Goal: Task Accomplishment & Management: Manage account settings

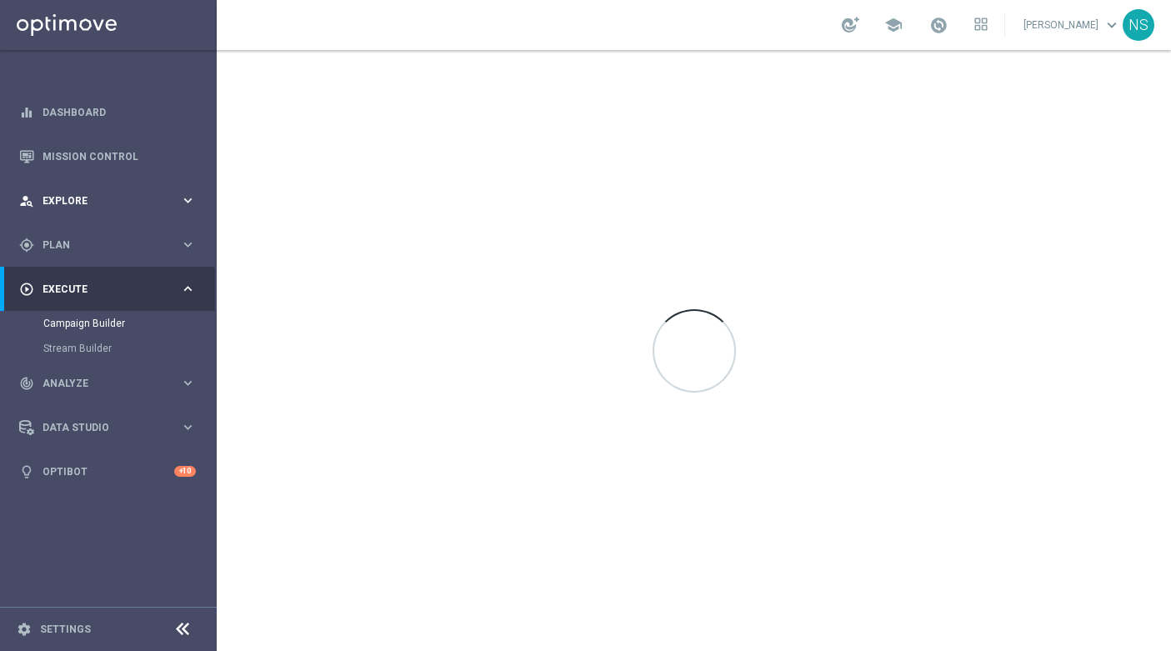
click at [65, 206] on div "person_search Explore" at bounding box center [99, 200] width 161 height 15
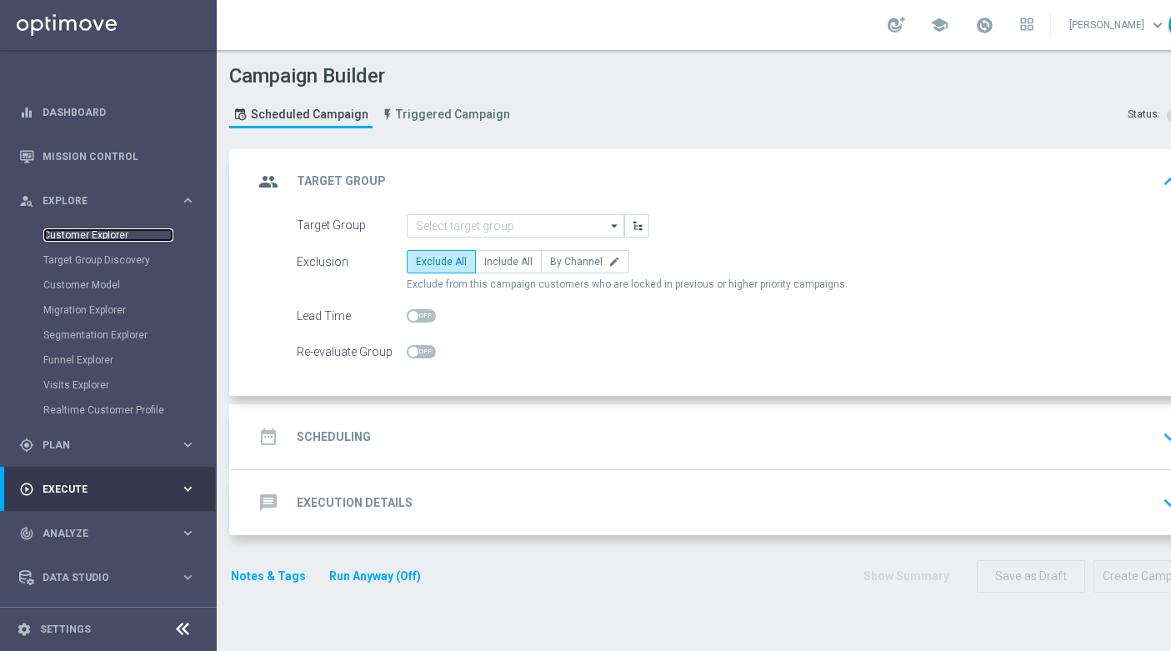
click at [83, 239] on link "Customer Explorer" at bounding box center [108, 234] width 130 height 13
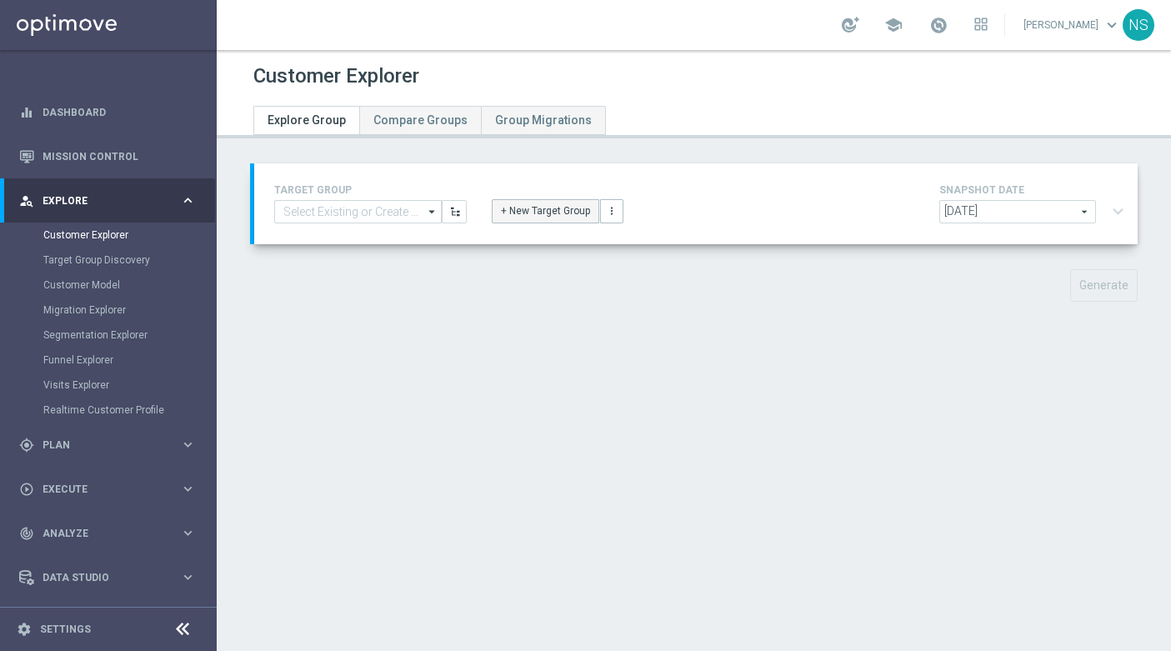
click at [578, 213] on button "+ New Target Group" at bounding box center [546, 210] width 108 height 23
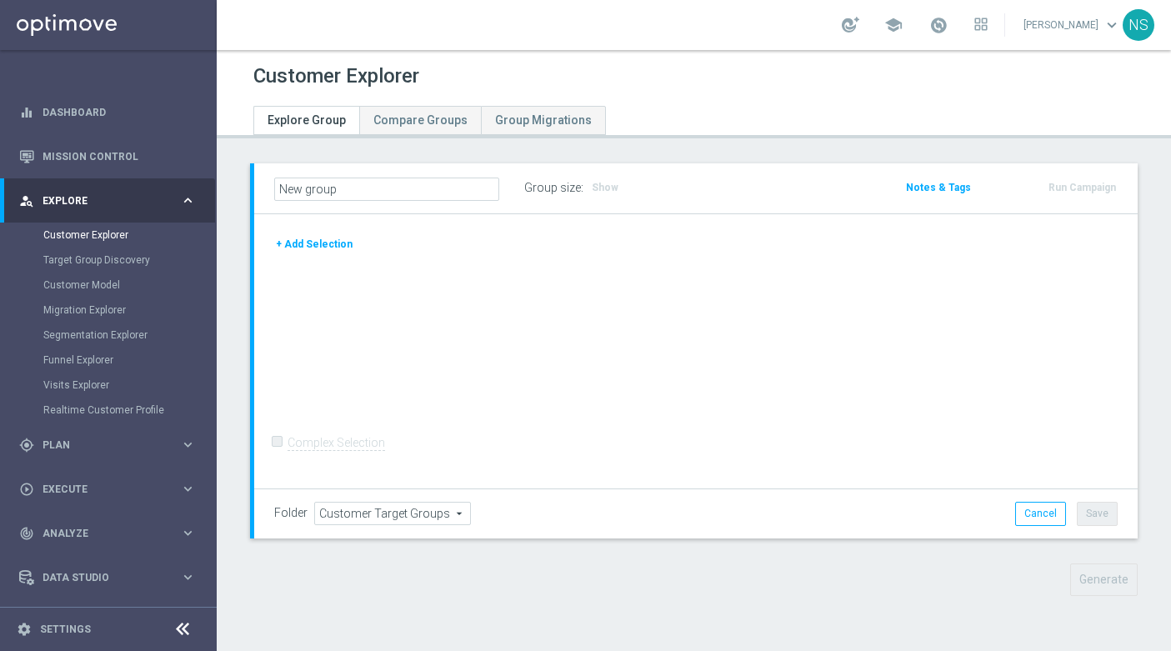
click at [318, 243] on button "+ Add Selection" at bounding box center [314, 244] width 80 height 18
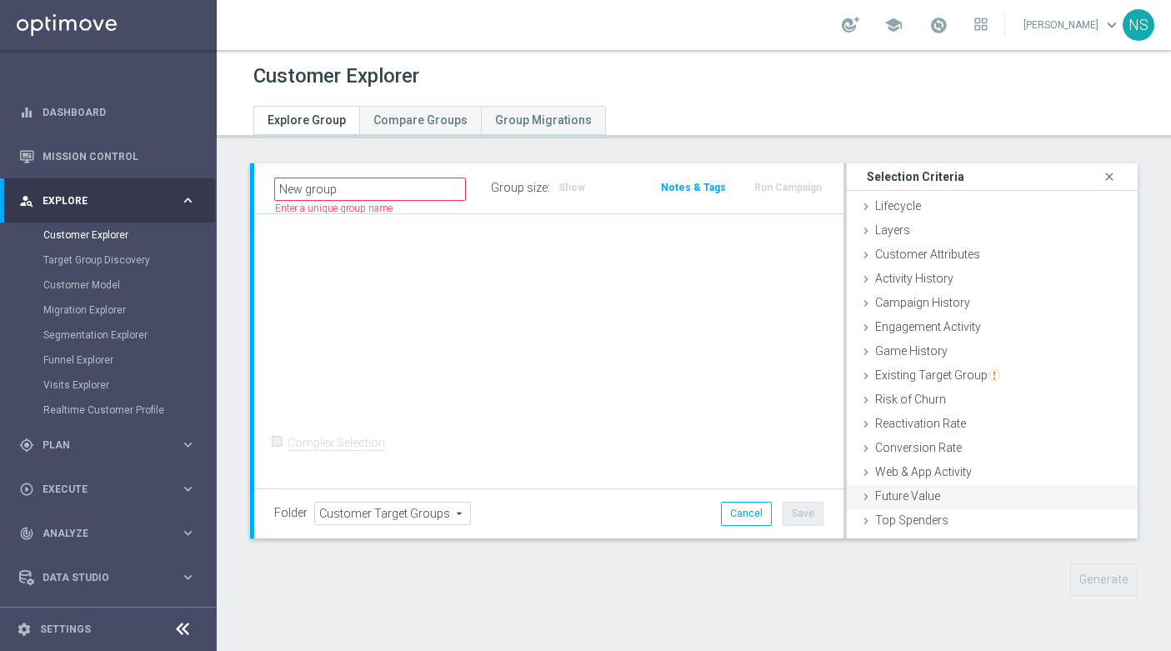
scroll to position [68, 0]
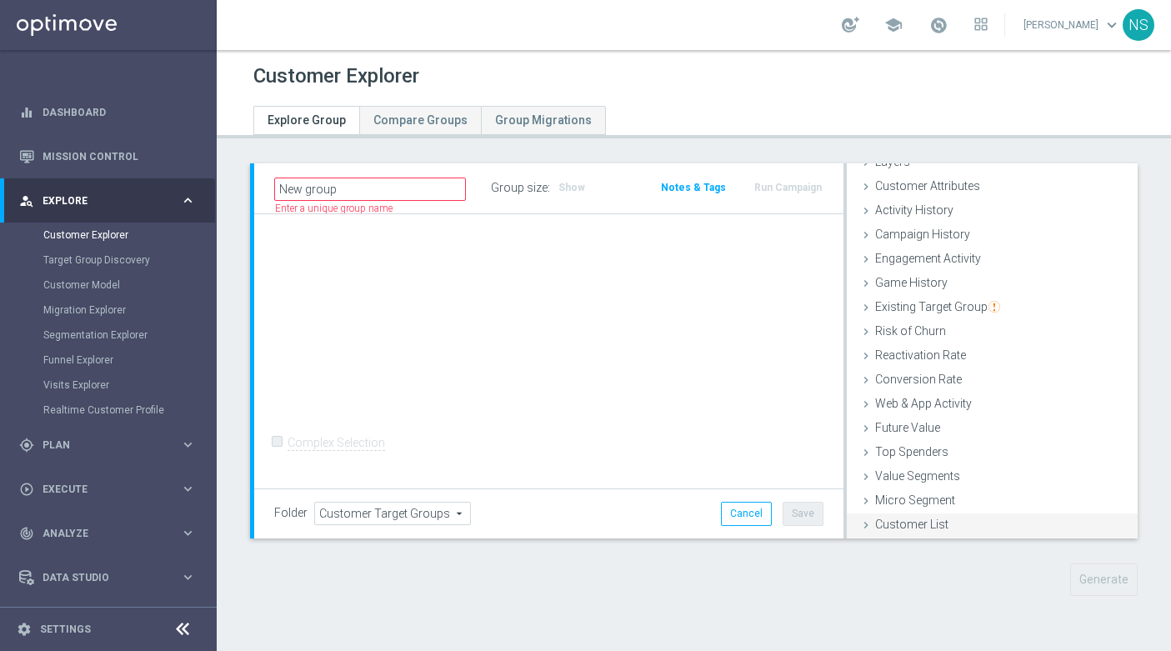
click at [929, 515] on div "Customer List done" at bounding box center [992, 525] width 291 height 25
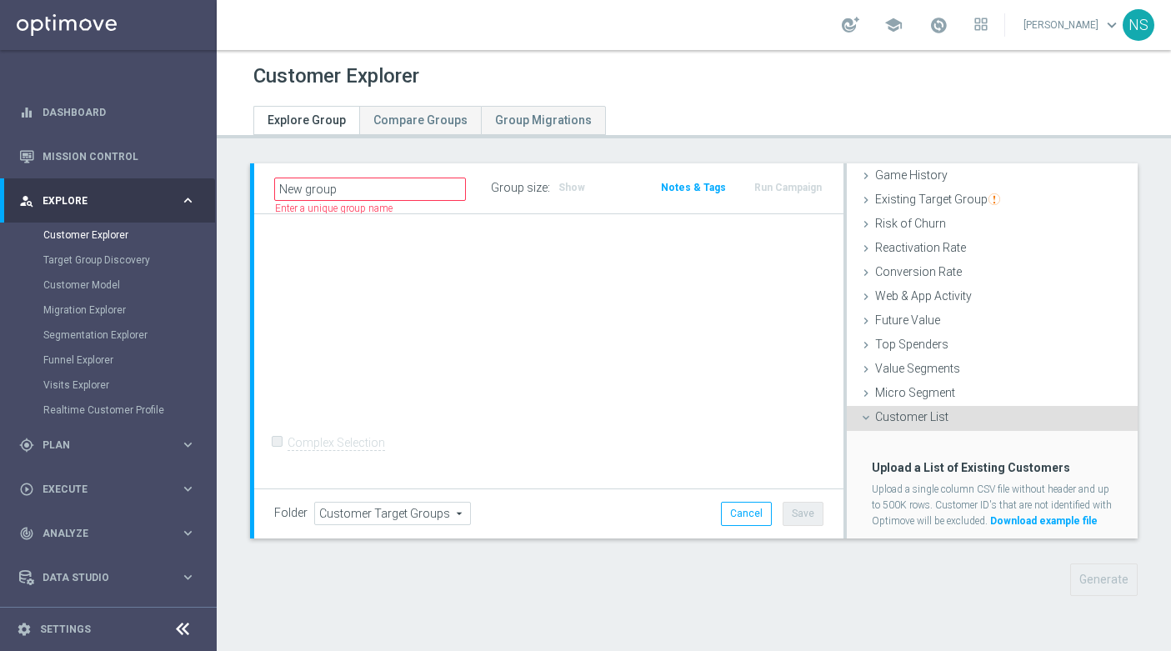
scroll to position [218, 0]
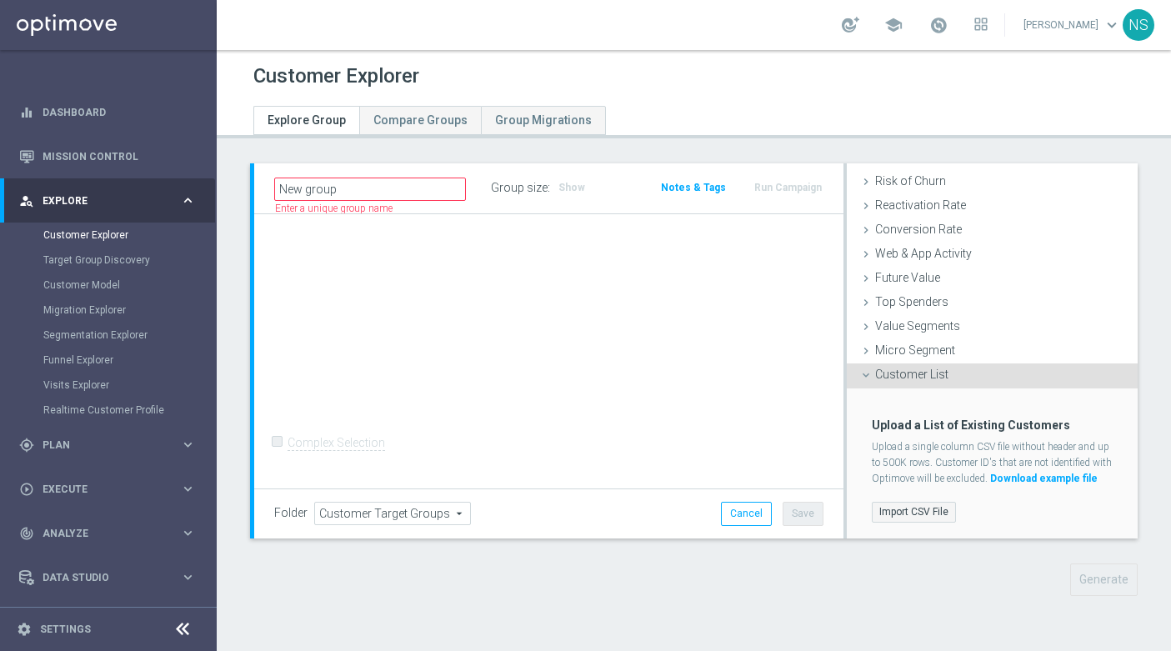
click at [898, 510] on label "Import CSV File" at bounding box center [914, 512] width 84 height 21
click at [0, 0] on input "Import CSV File" at bounding box center [0, 0] width 0 height 0
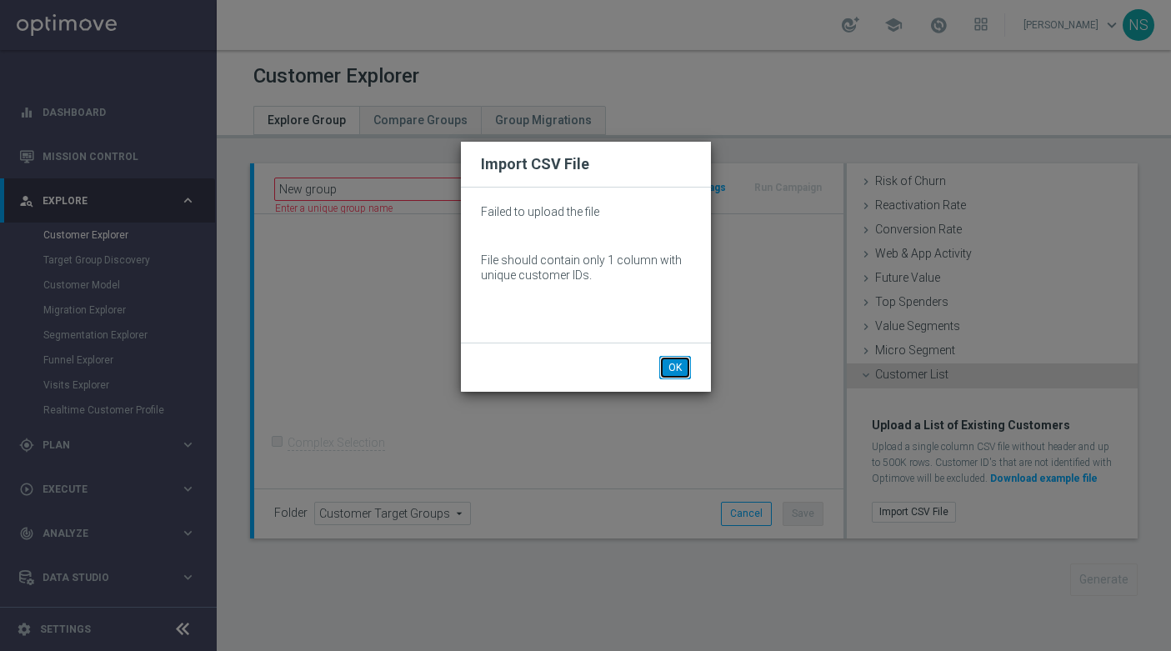
click at [685, 373] on button "OK" at bounding box center [675, 367] width 32 height 23
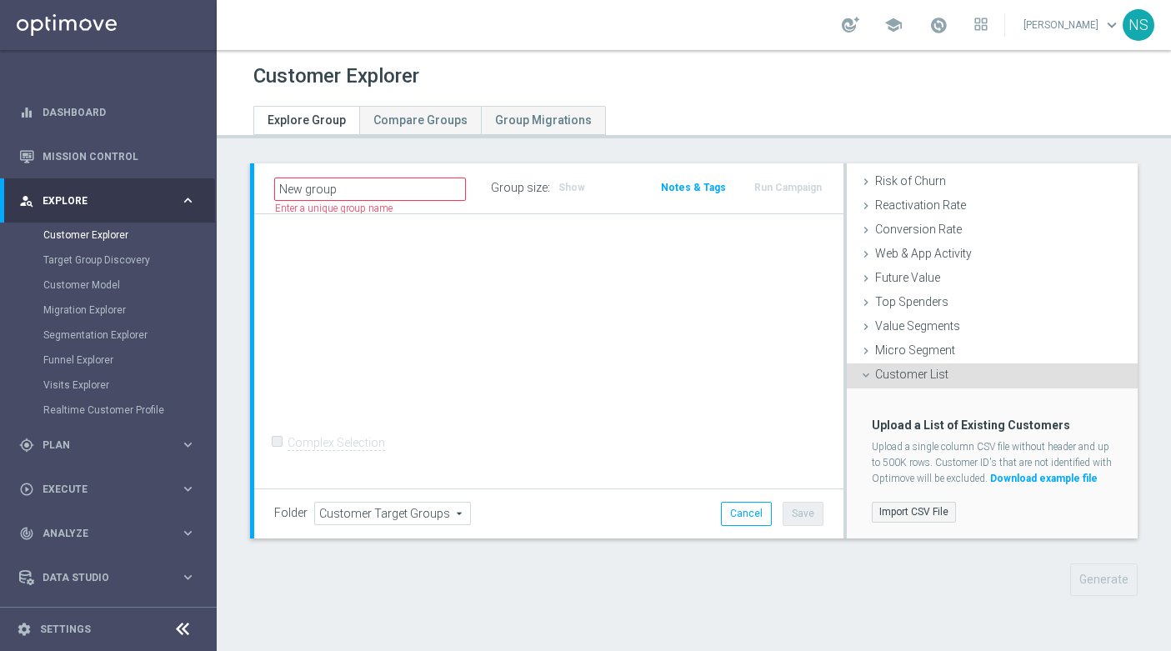
click at [935, 517] on label "Import CSV File" at bounding box center [914, 512] width 84 height 21
click at [0, 0] on input "Import CSV File" at bounding box center [0, 0] width 0 height 0
click at [929, 510] on label "Import CSV File" at bounding box center [914, 512] width 84 height 21
click at [0, 0] on input "Import CSV File" at bounding box center [0, 0] width 0 height 0
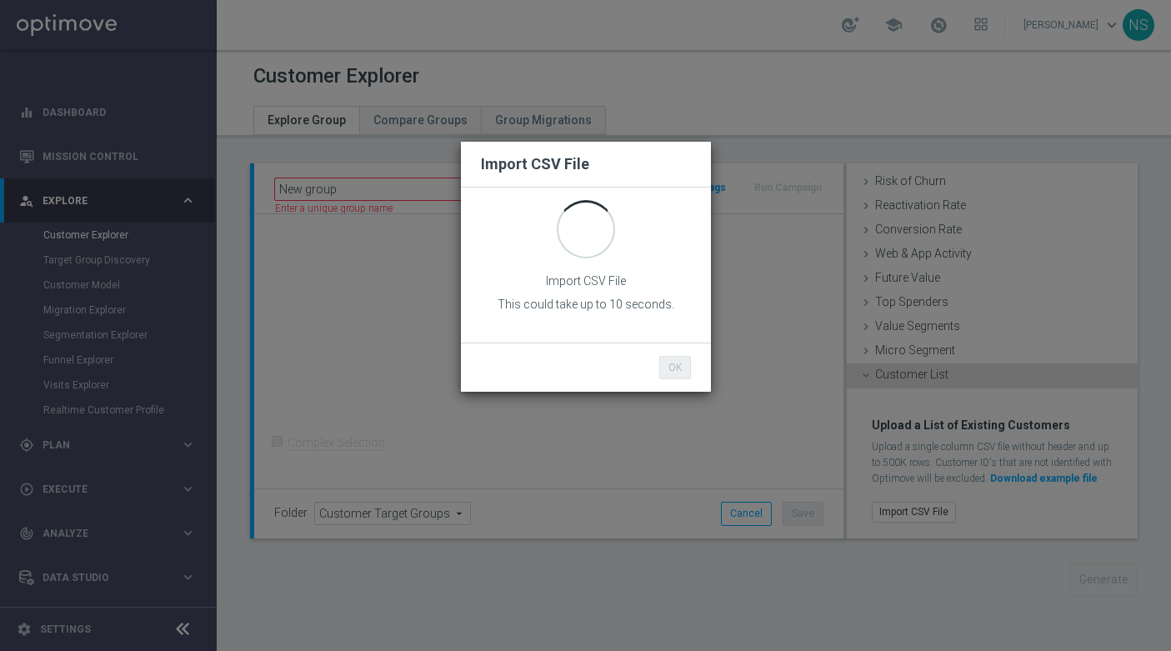
click at [1039, 472] on div "Import CSV File Import CSV File This could take up to 10 seconds. OK Cancel" at bounding box center [585, 325] width 1171 height 651
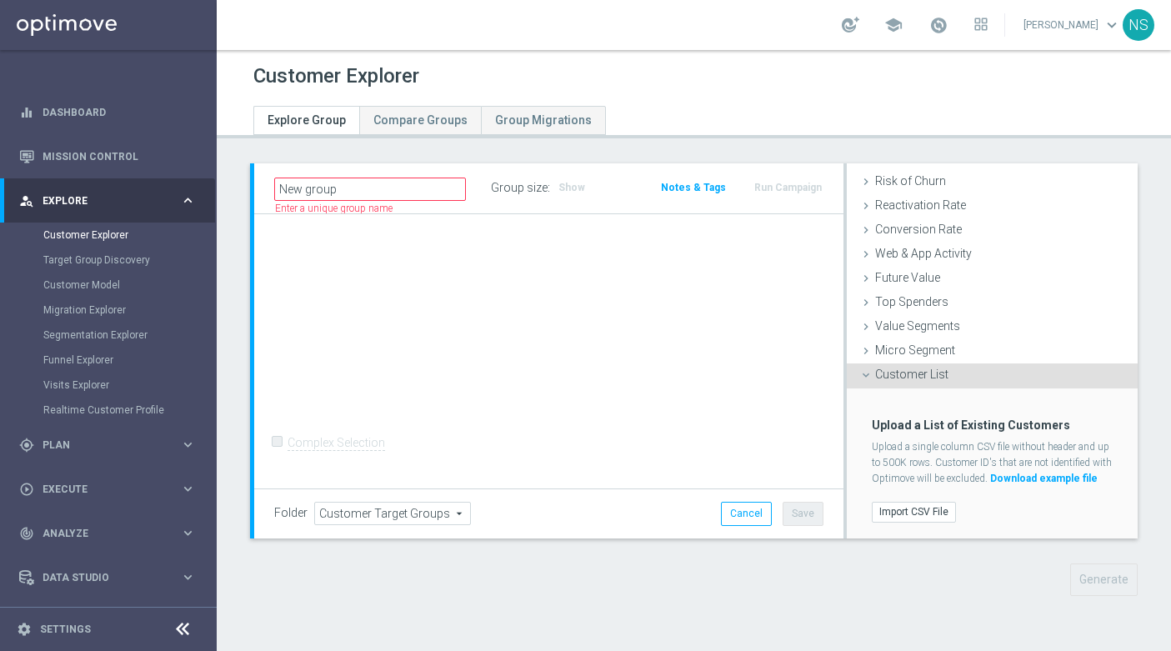
click at [1041, 473] on link "Download example file" at bounding box center [1044, 479] width 108 height 12
click at [912, 508] on label "Import CSV File" at bounding box center [914, 512] width 84 height 21
click at [0, 0] on input "Import CSV File" at bounding box center [0, 0] width 0 height 0
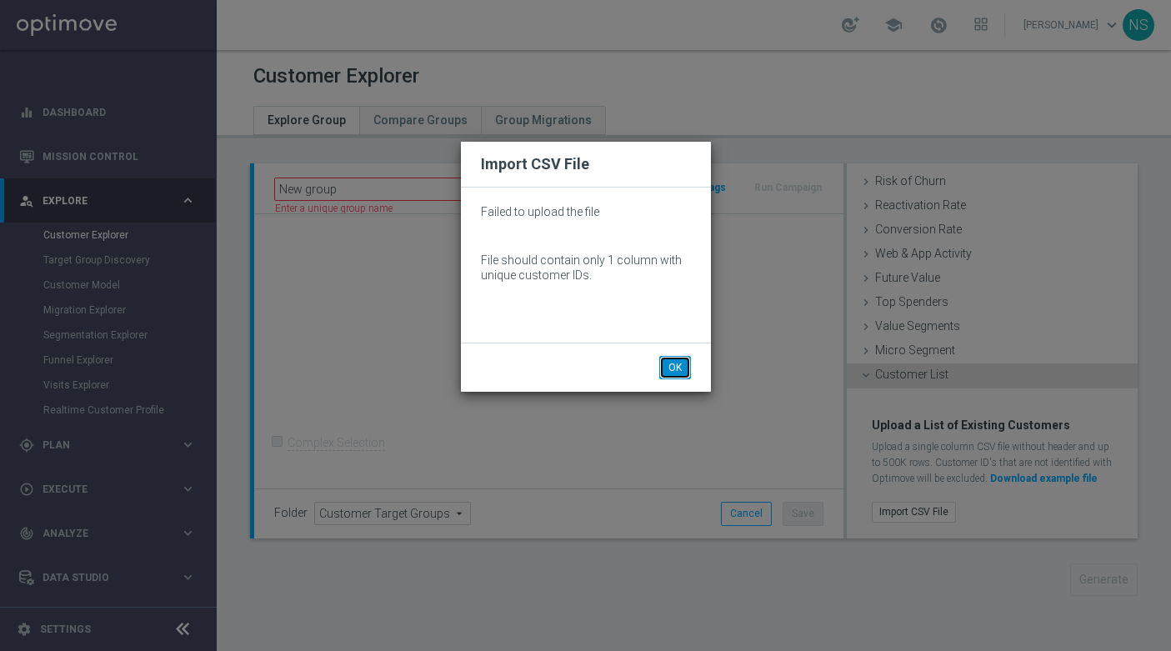
click at [675, 369] on button "OK" at bounding box center [675, 367] width 32 height 23
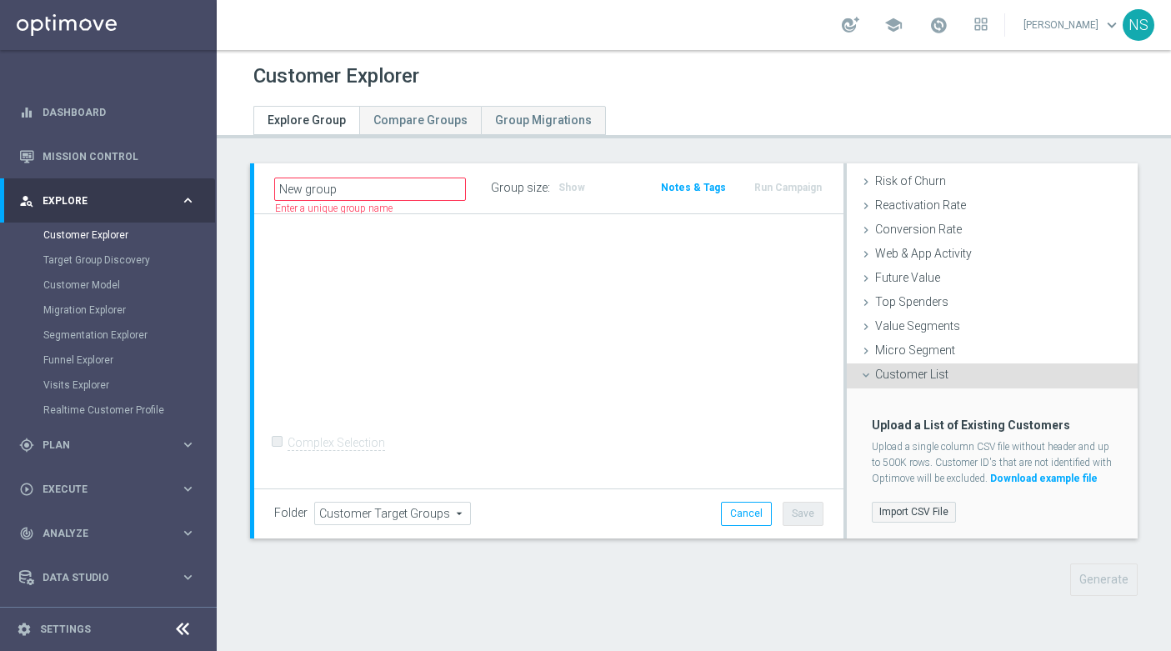
click at [910, 518] on label "Import CSV File" at bounding box center [914, 512] width 84 height 21
click at [0, 0] on input "Import CSV File" at bounding box center [0, 0] width 0 height 0
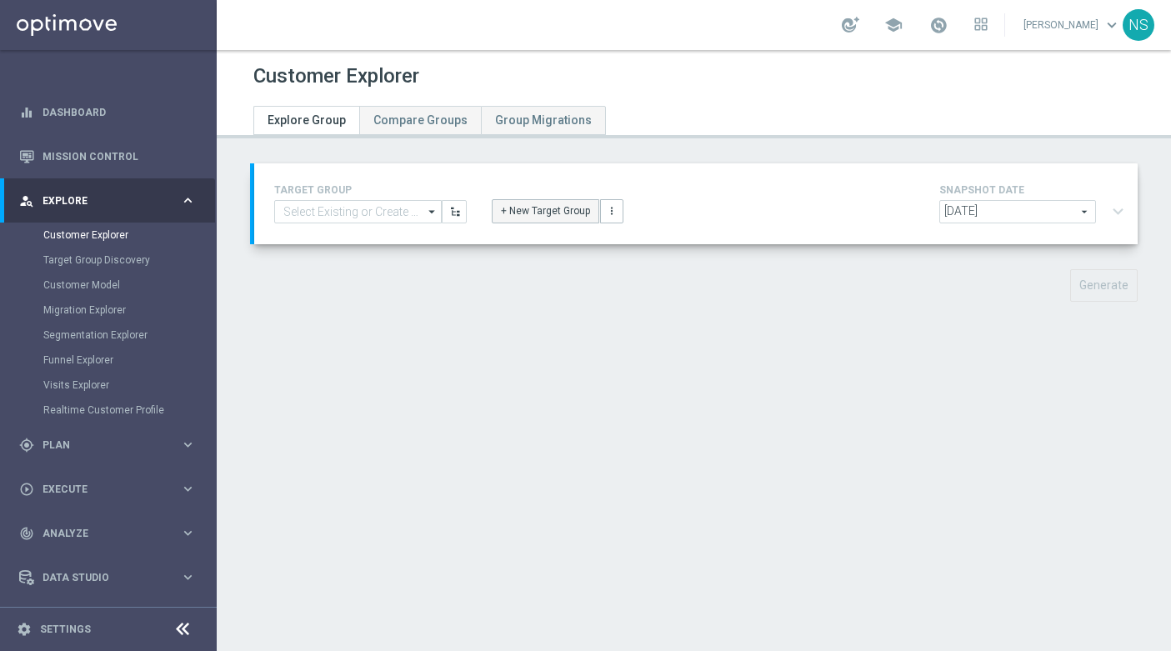
click at [573, 210] on button "+ New Target Group" at bounding box center [546, 210] width 108 height 23
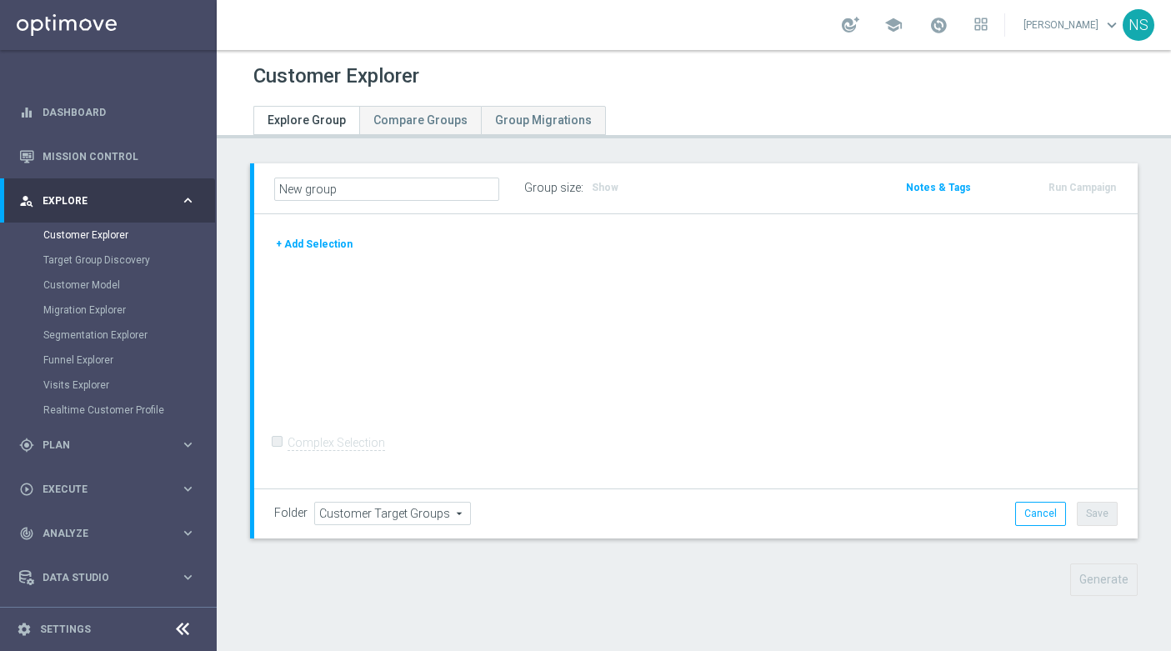
click at [323, 239] on button "+ Add Selection" at bounding box center [314, 244] width 80 height 18
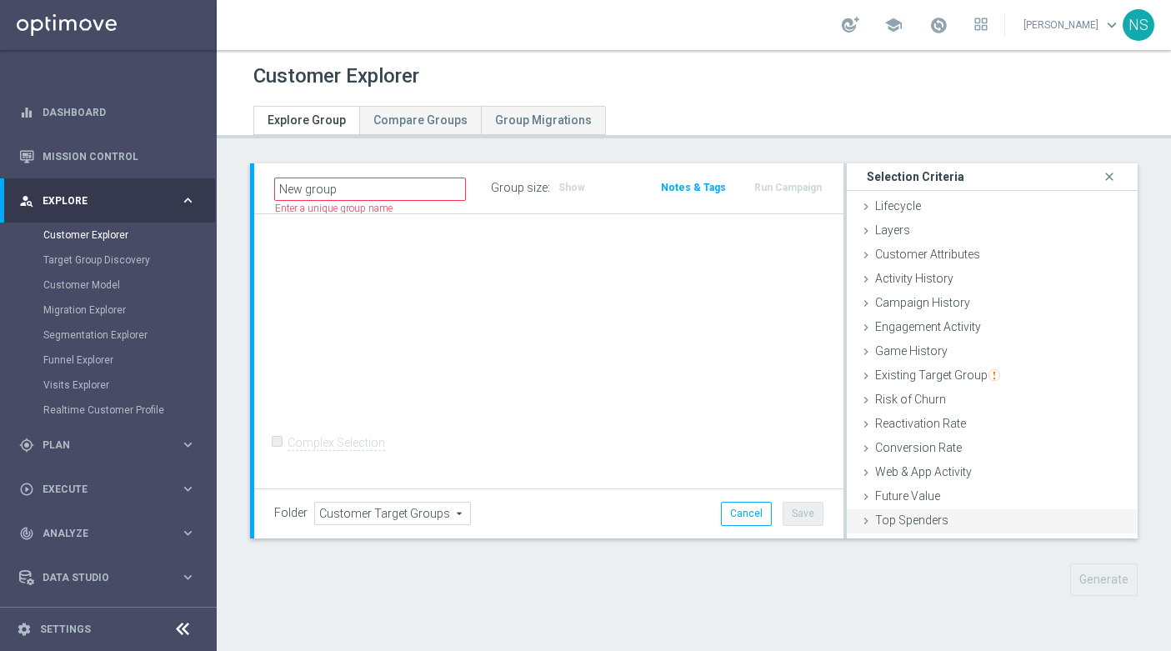
scroll to position [68, 0]
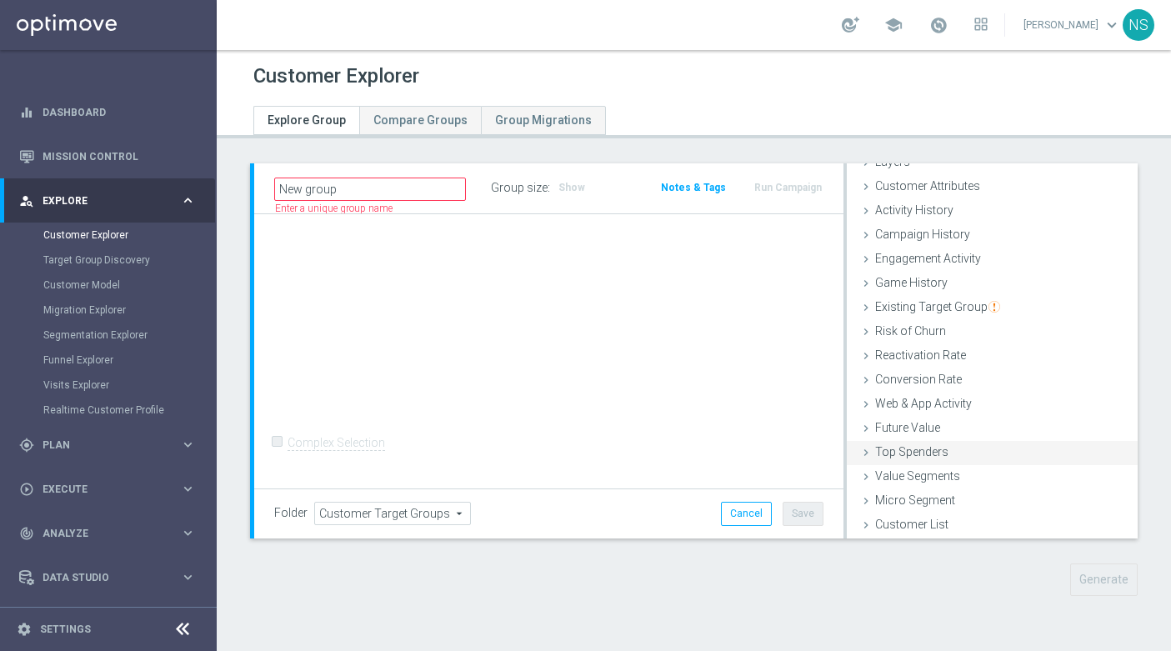
click at [932, 521] on span "Customer List" at bounding box center [911, 524] width 73 height 13
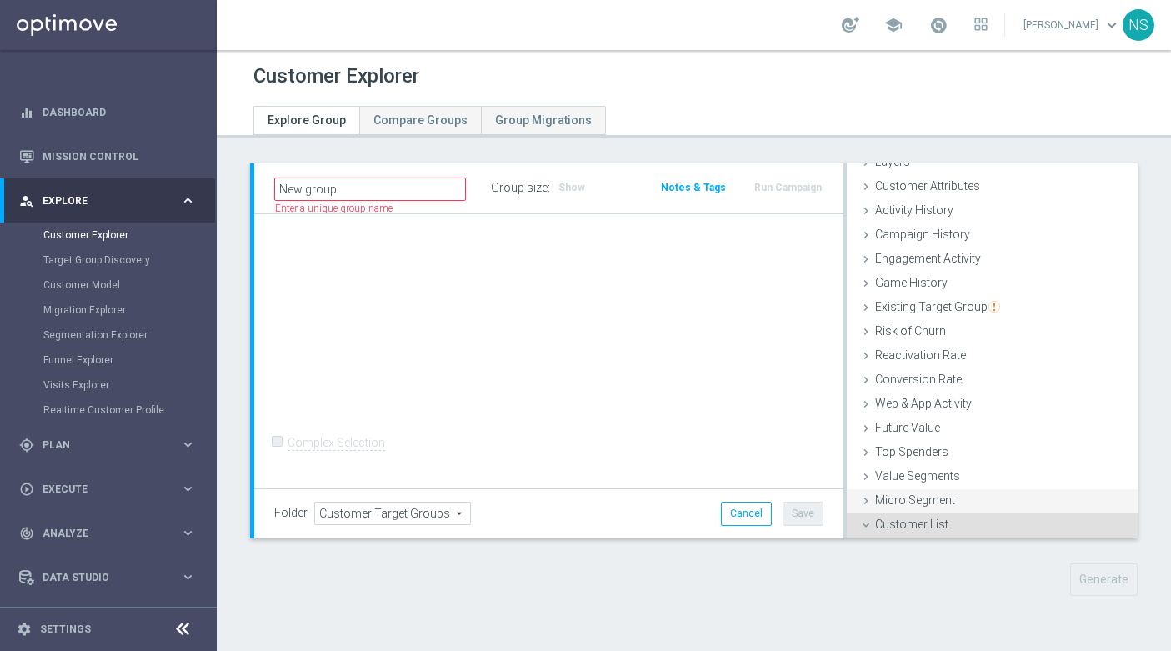
scroll to position [218, 0]
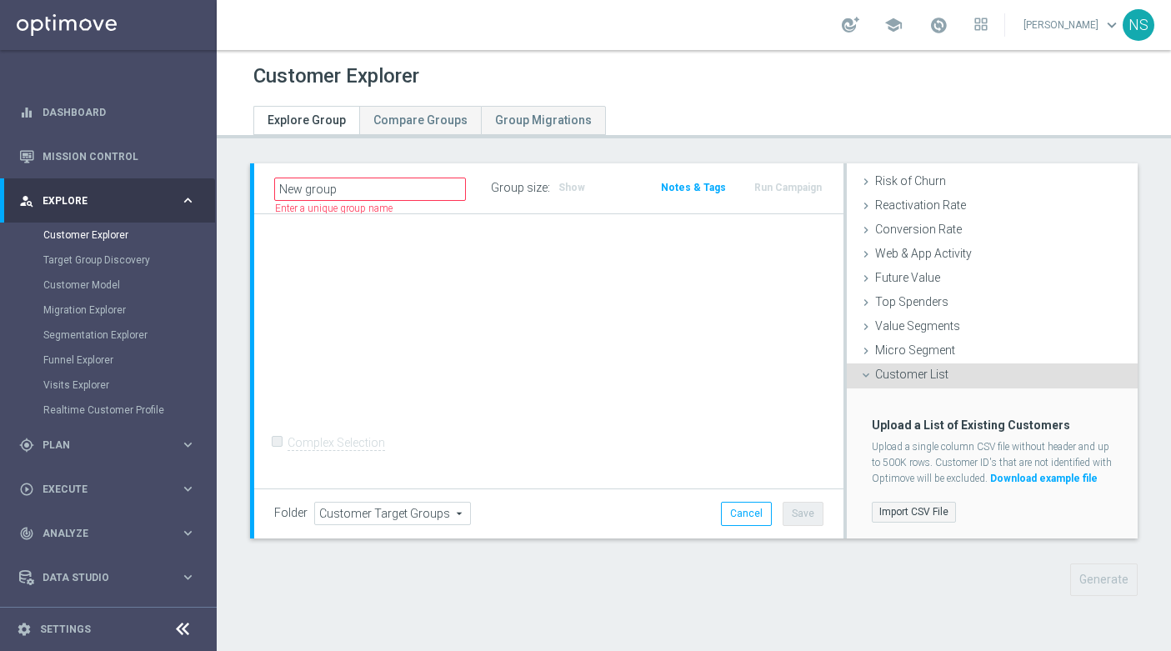
click at [894, 518] on label "Import CSV File" at bounding box center [914, 512] width 84 height 21
click at [0, 0] on input "Import CSV File" at bounding box center [0, 0] width 0 height 0
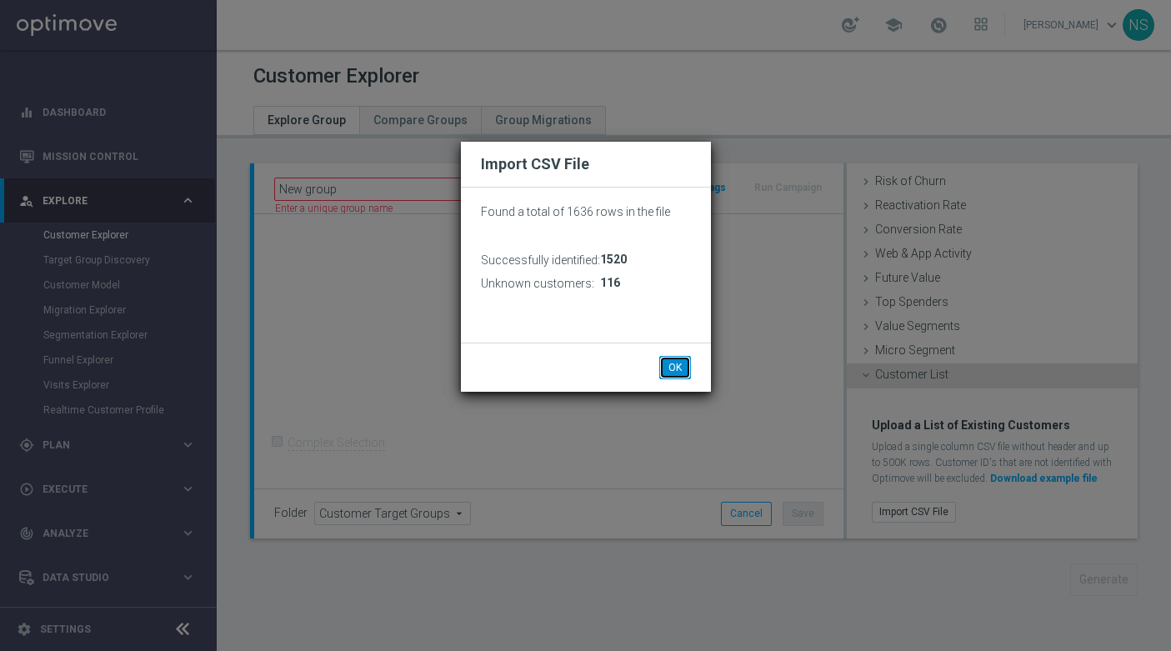
click at [685, 370] on button "OK" at bounding box center [675, 367] width 32 height 23
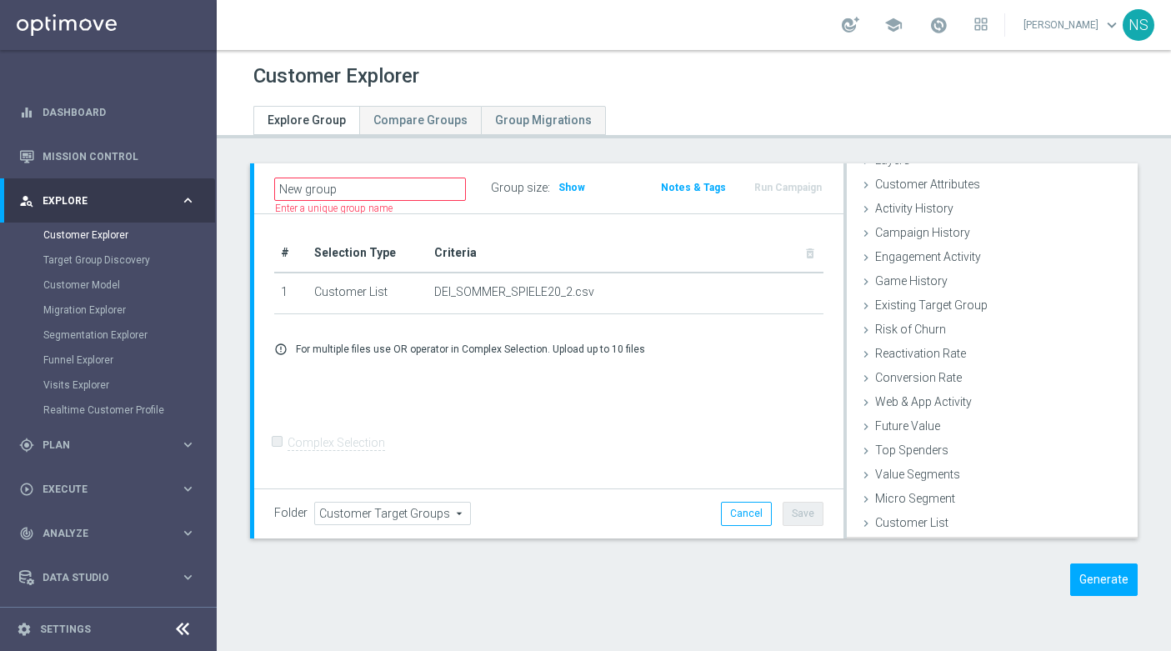
scroll to position [68, 0]
click at [585, 539] on div "New group Name length must be more than 2 characters Name length must be under …" at bounding box center [694, 392] width 954 height 458
click at [437, 196] on input "New group" at bounding box center [370, 189] width 192 height 23
type input "Nele test"
click at [428, 518] on span "Customer Target Groups" at bounding box center [392, 514] width 155 height 22
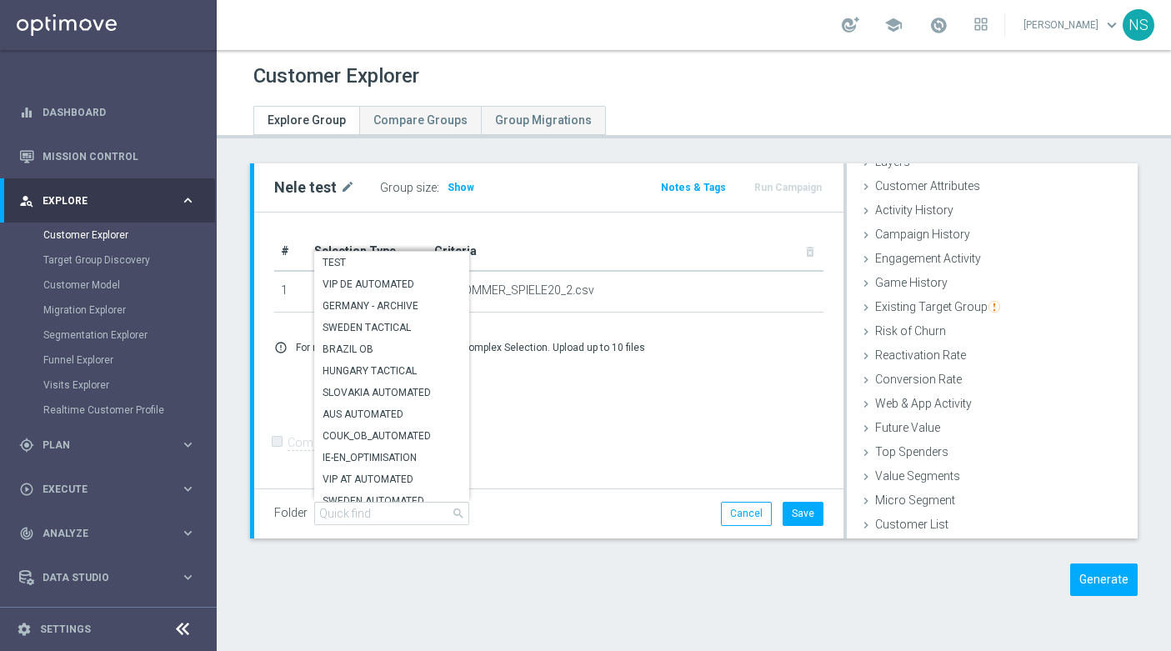
click at [347, 176] on div "Nele test mode_edit" at bounding box center [327, 187] width 106 height 23
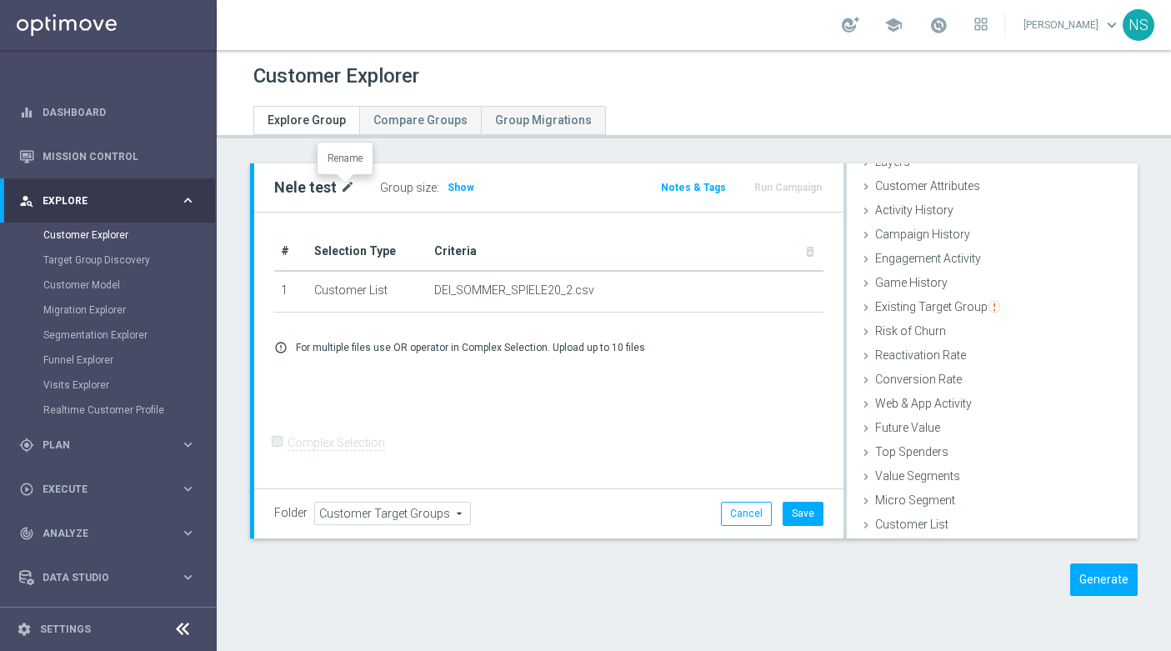
click at [346, 187] on icon "mode_edit" at bounding box center [347, 188] width 15 height 20
click at [382, 183] on input "Nele test" at bounding box center [370, 189] width 192 height 23
type input "Nele test_SPIELE20"
click at [418, 512] on span "Customer Target Groups" at bounding box center [392, 514] width 155 height 22
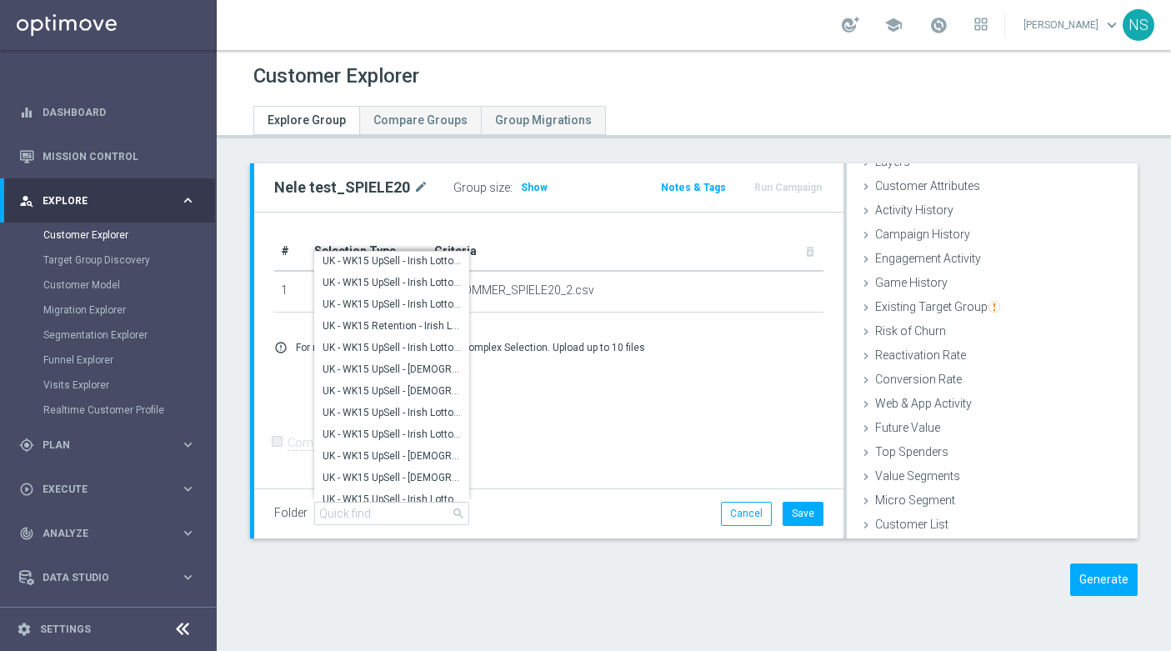
scroll to position [5604, 0]
click at [363, 514] on input "search" at bounding box center [391, 513] width 155 height 23
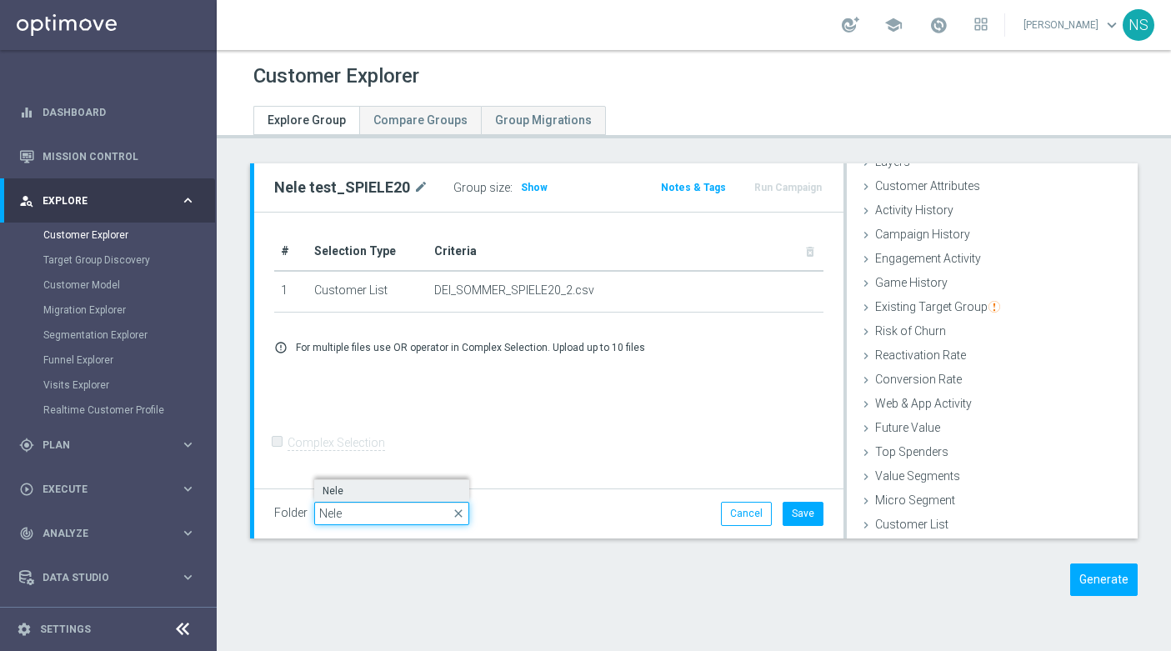
scroll to position [0, 0]
type input "Nele"
click at [361, 493] on span "Nele" at bounding box center [392, 490] width 138 height 13
type input "Nele"
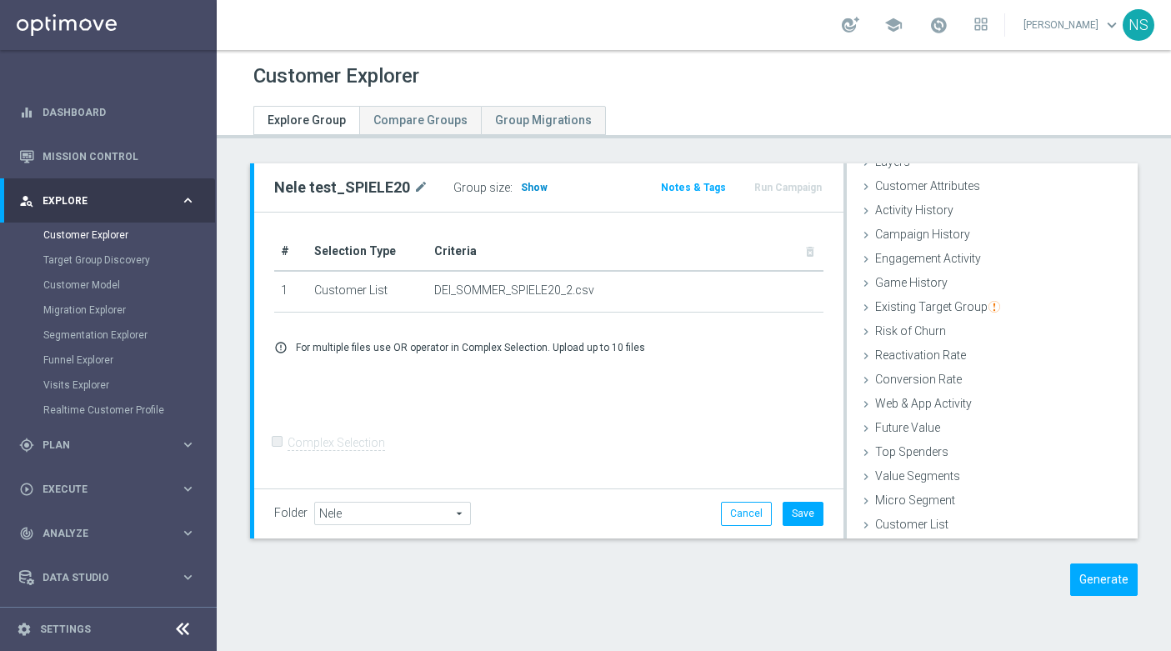
click at [524, 182] on span "Show" at bounding box center [534, 188] width 27 height 12
click at [543, 198] on div "Group size : 1,520" at bounding box center [536, 187] width 167 height 23
click at [538, 188] on span "1,520" at bounding box center [537, 187] width 30 height 13
click at [803, 523] on button "Save" at bounding box center [803, 513] width 41 height 23
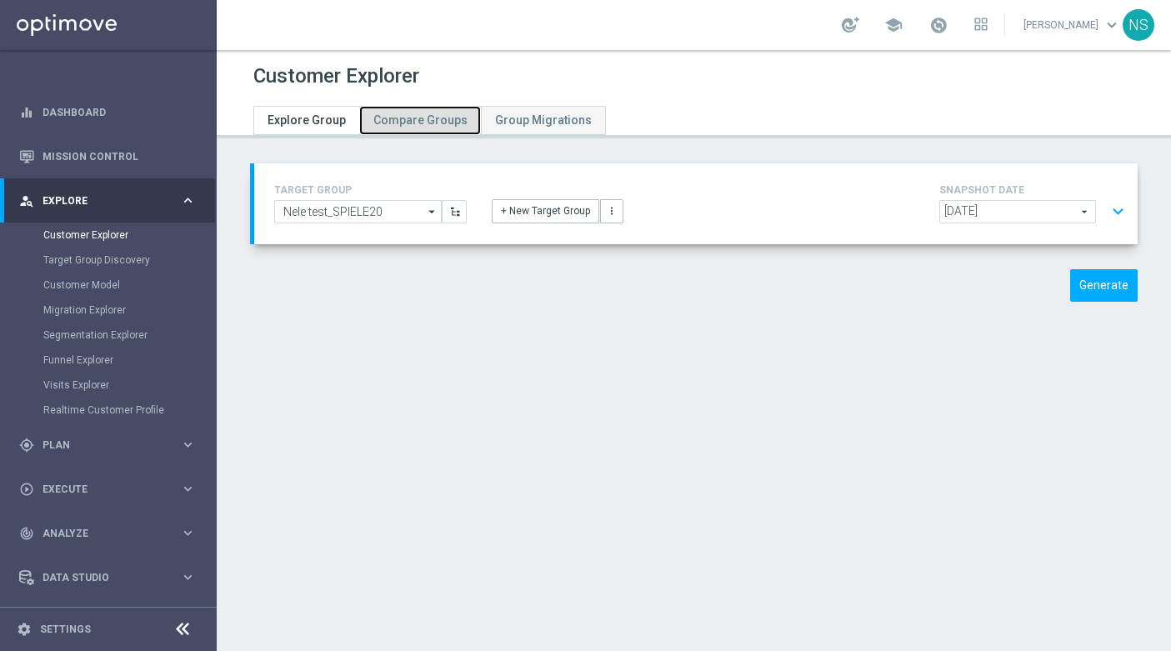
click at [392, 106] on link "Compare Groups" at bounding box center [420, 120] width 122 height 29
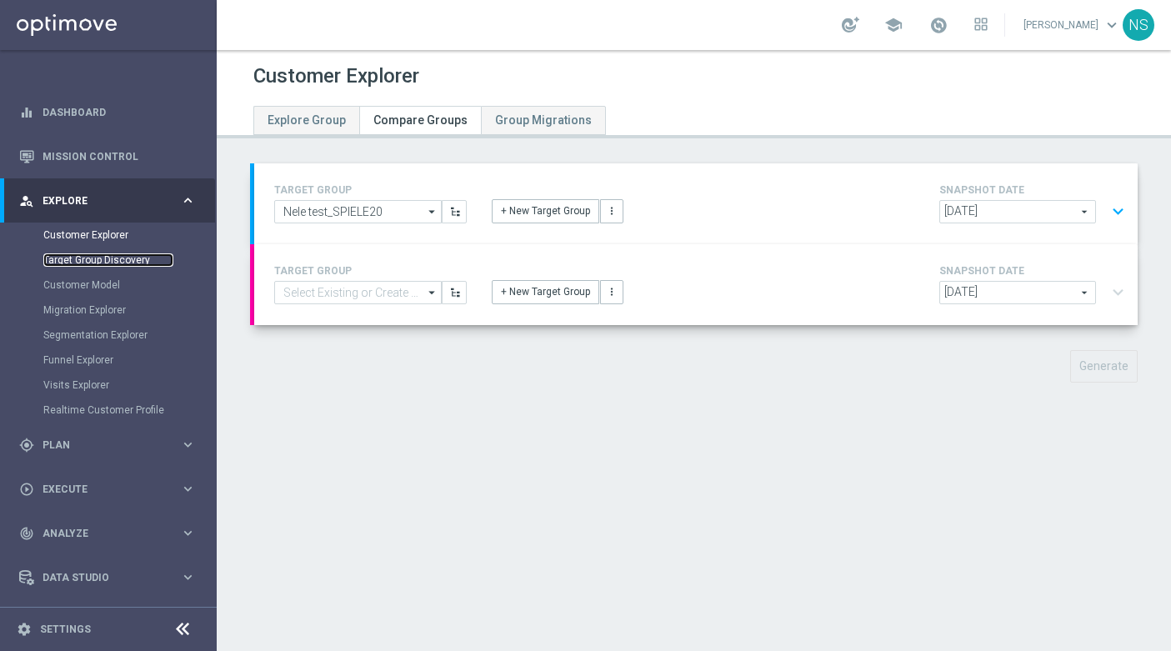
click at [91, 260] on link "Target Group Discovery" at bounding box center [108, 259] width 130 height 13
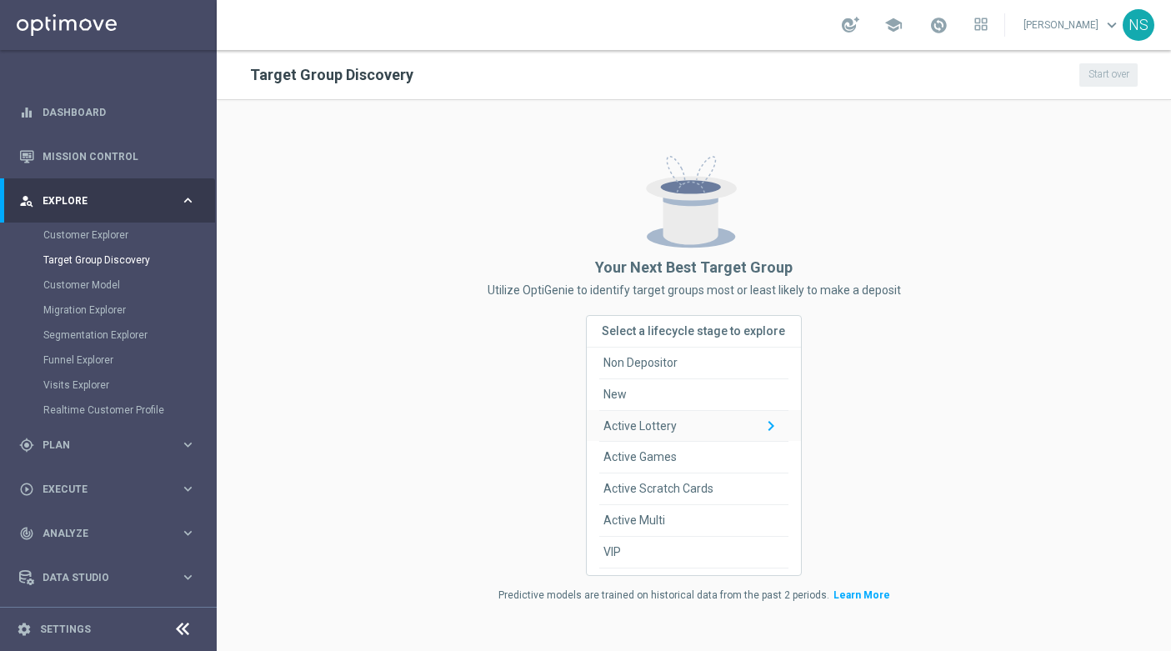
click at [698, 410] on hr at bounding box center [693, 410] width 189 height 1
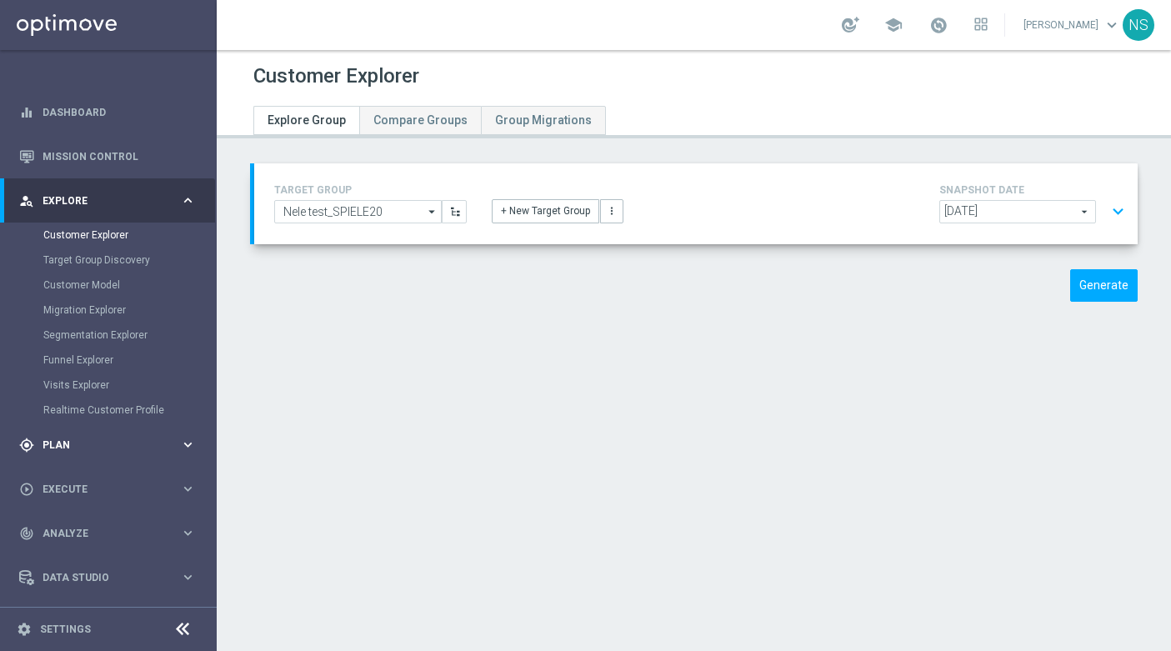
click at [64, 448] on span "Plan" at bounding box center [112, 445] width 138 height 10
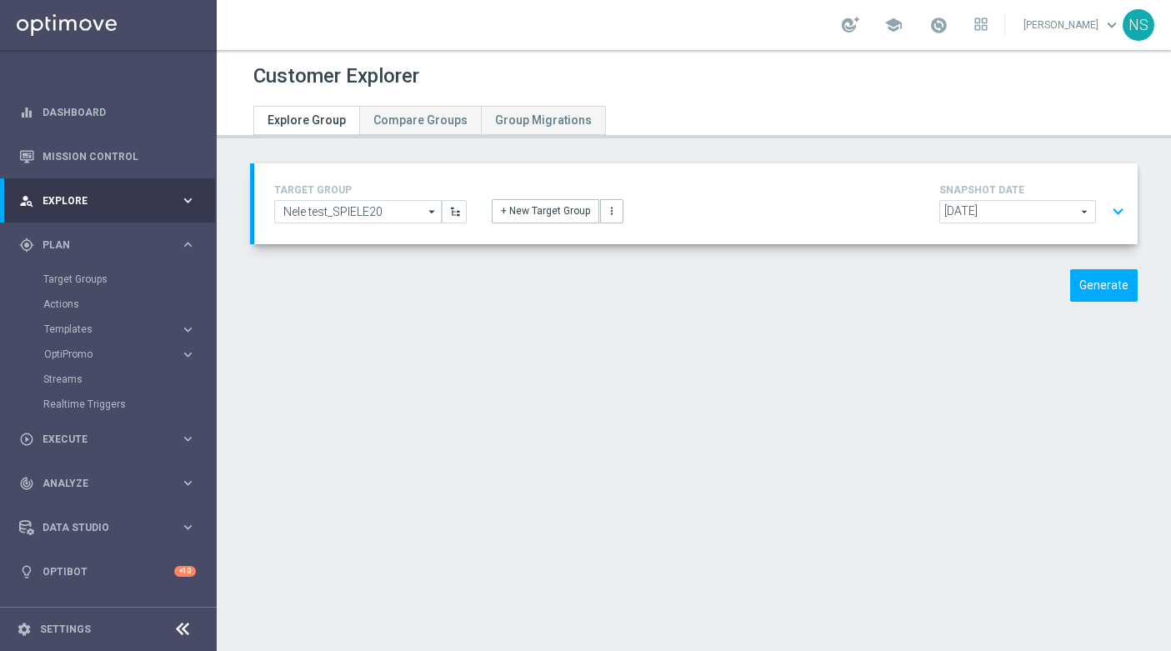
click at [92, 287] on div "Target Groups" at bounding box center [129, 279] width 172 height 25
click at [93, 274] on link "Target Groups" at bounding box center [108, 279] width 130 height 13
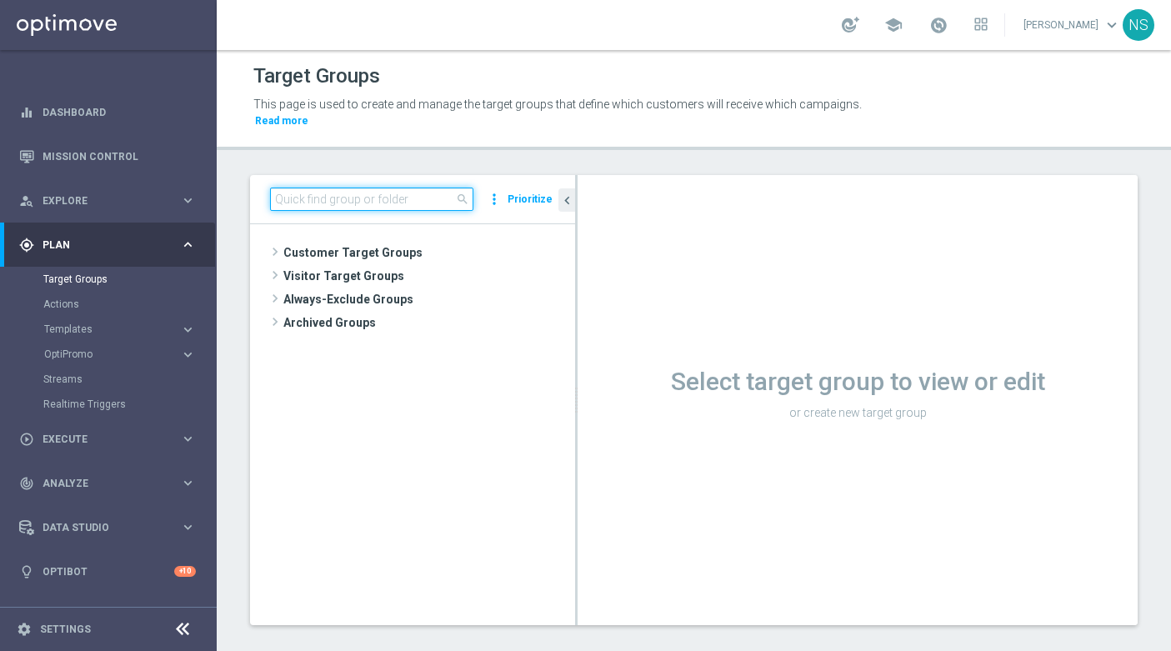
click at [369, 188] on input at bounding box center [371, 199] width 203 height 23
paste input "s"
click at [369, 188] on input at bounding box center [371, 199] width 203 height 23
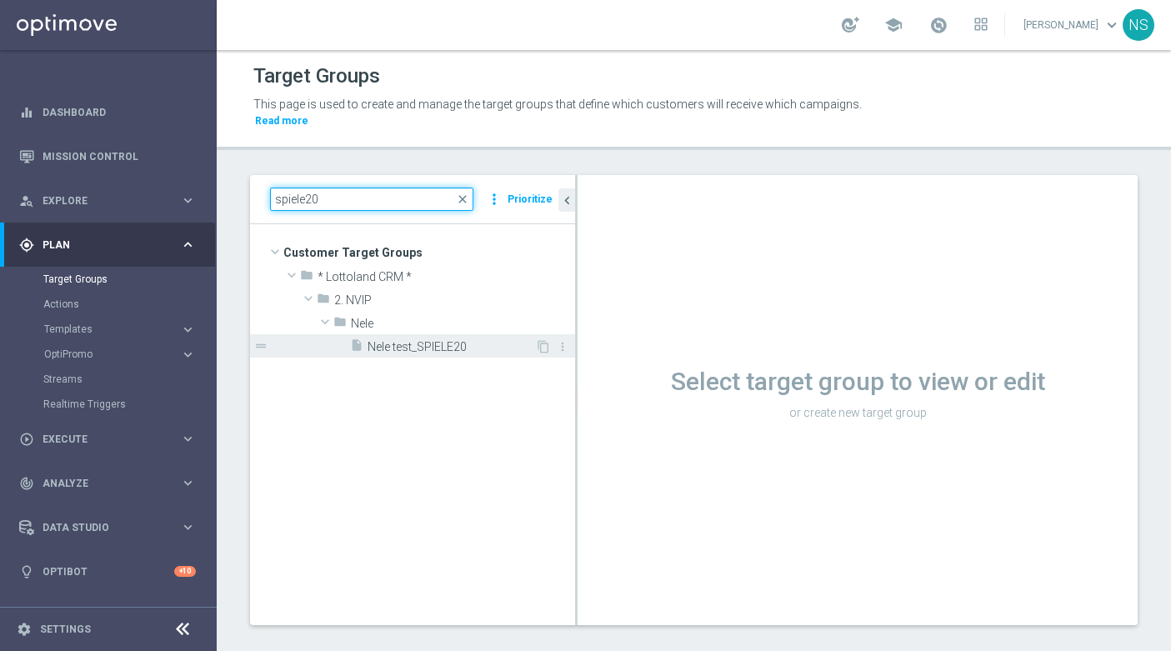
type input "spiele20"
click at [430, 342] on div "insert_drive_file Nele test_SPIELE20" at bounding box center [442, 345] width 185 height 23
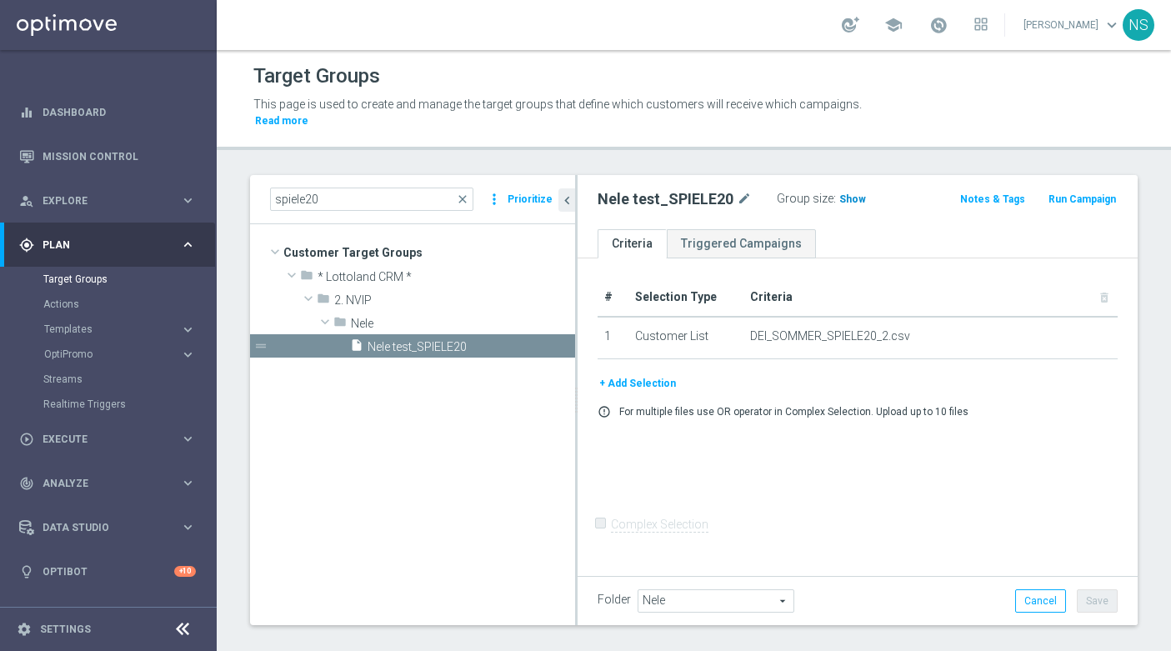
click at [843, 193] on span "Show" at bounding box center [852, 199] width 27 height 12
click at [843, 193] on span "1,520" at bounding box center [854, 201] width 29 height 16
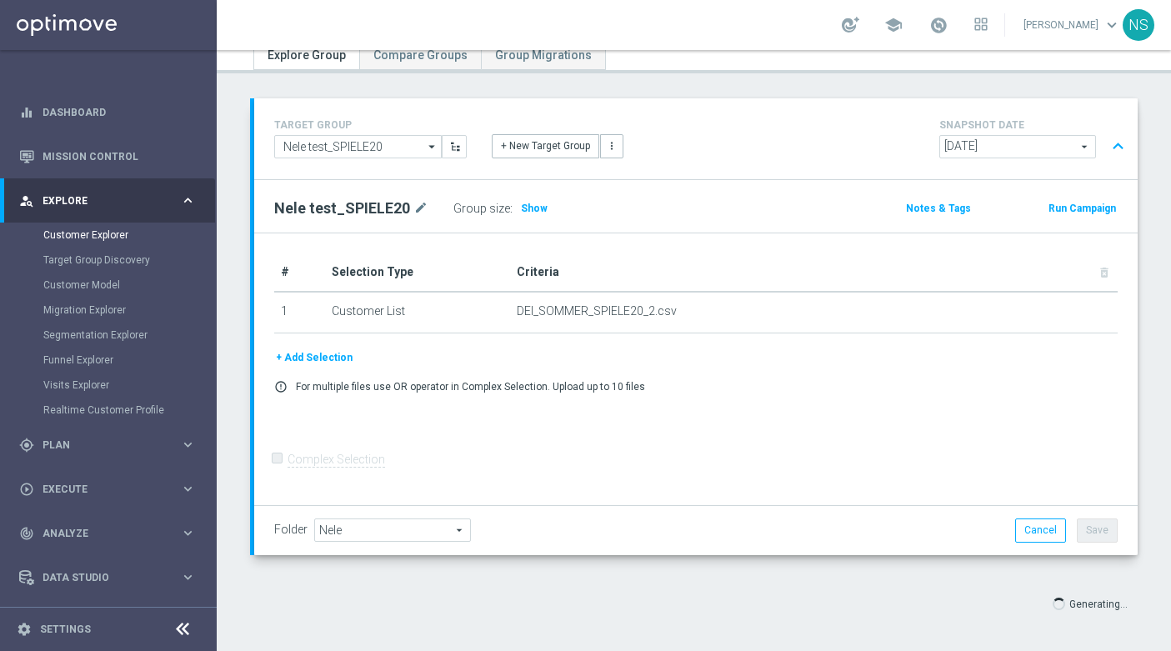
scroll to position [74, 0]
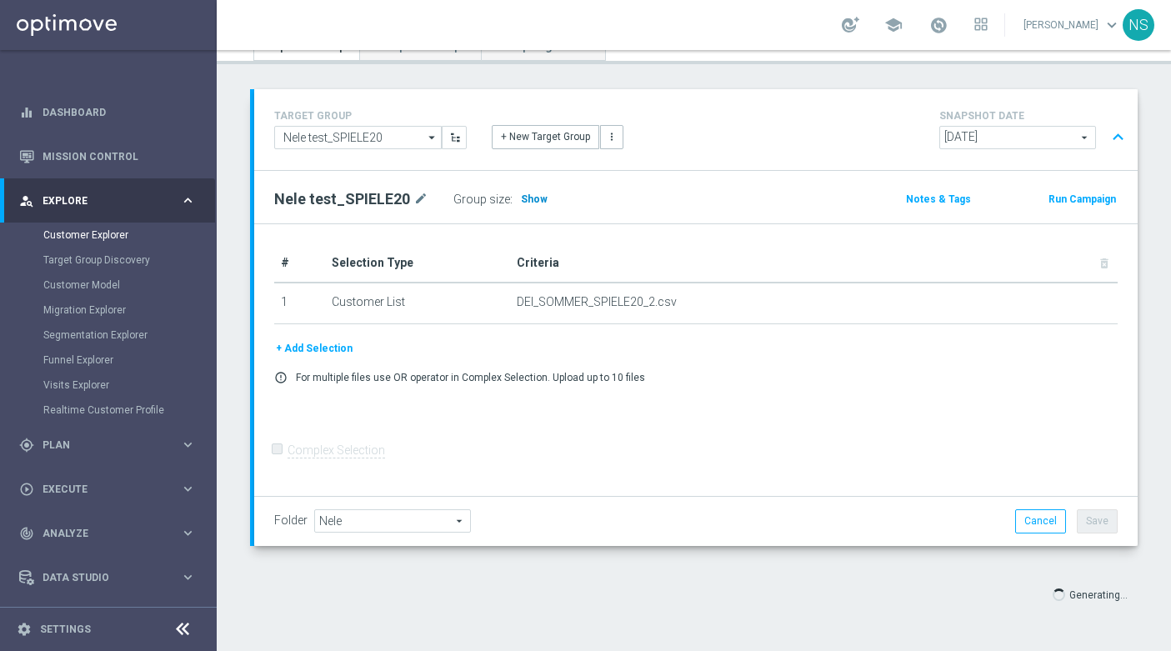
click at [529, 203] on span "Show" at bounding box center [534, 199] width 27 height 12
click at [1000, 139] on span "[DATE]" at bounding box center [1017, 138] width 155 height 22
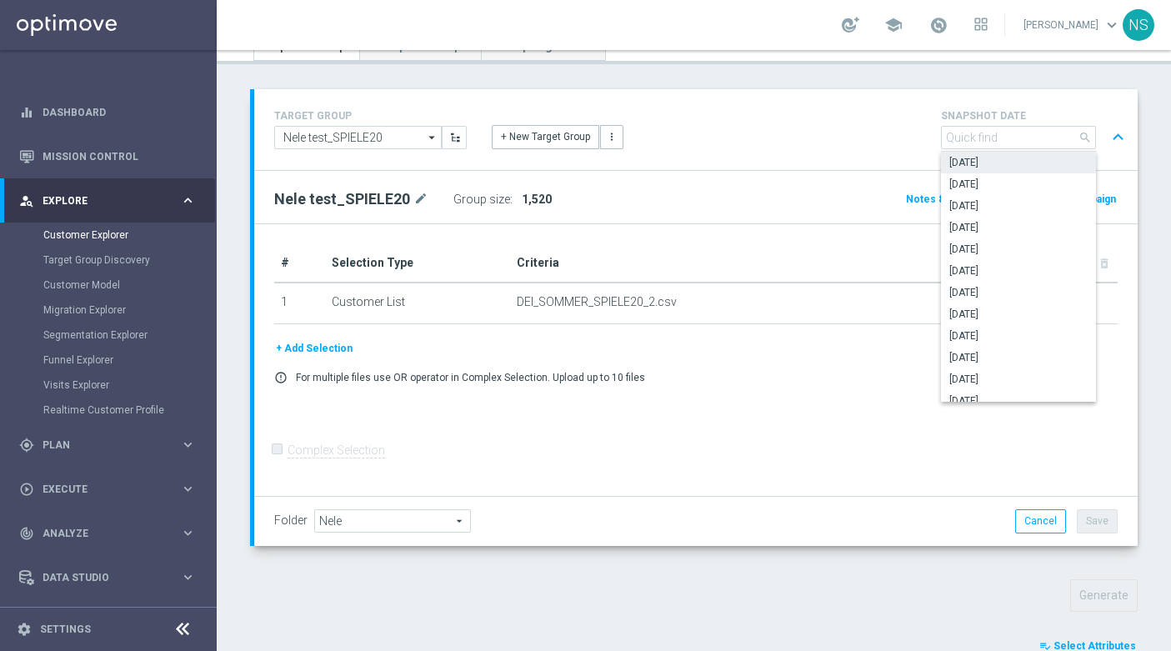
click at [784, 208] on div "Nele test_SPIELE20 mode_edit Group size : 1,520" at bounding box center [551, 199] width 579 height 23
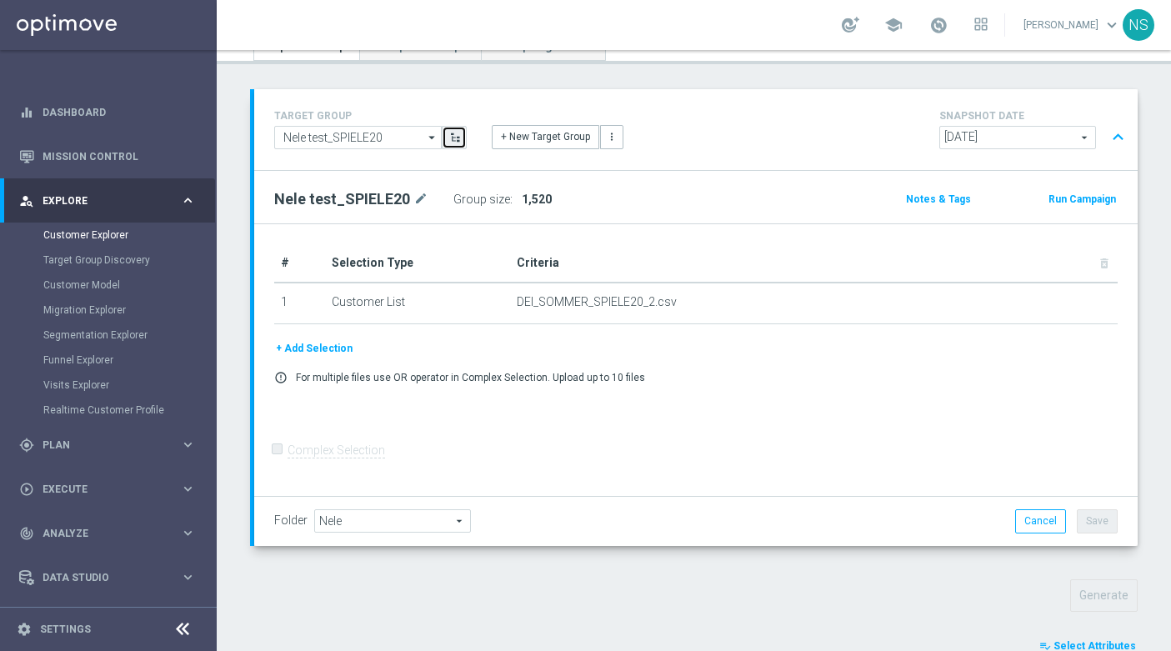
click at [457, 143] on icon "button" at bounding box center [455, 138] width 12 height 12
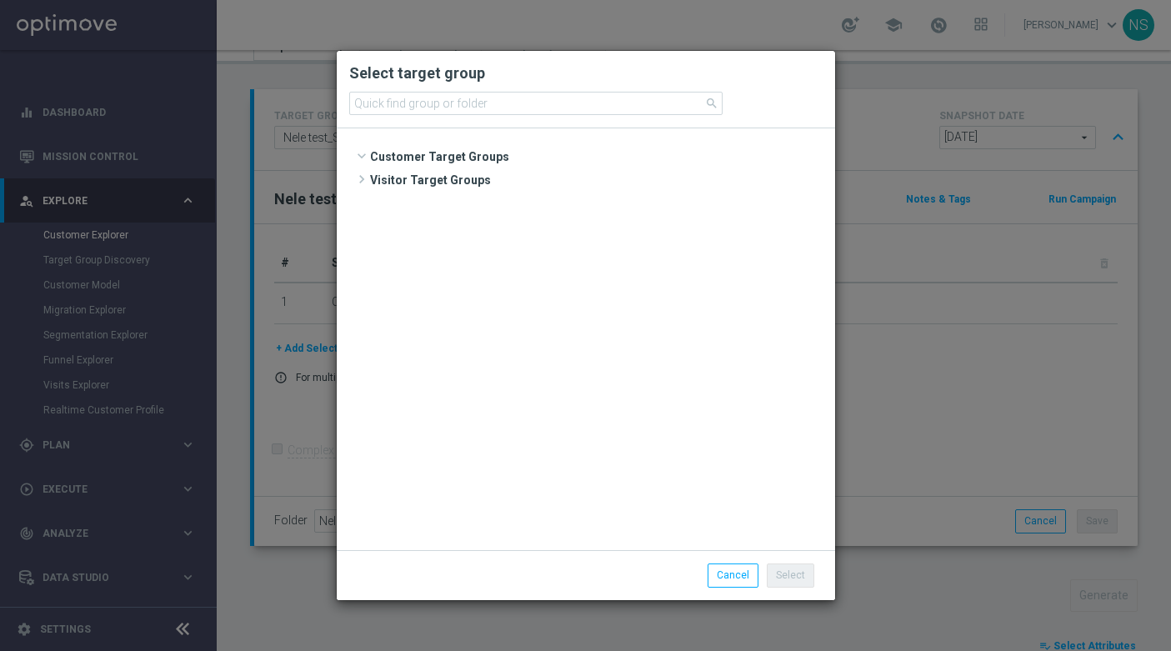
scroll to position [417, 0]
